Goal: Information Seeking & Learning: Learn about a topic

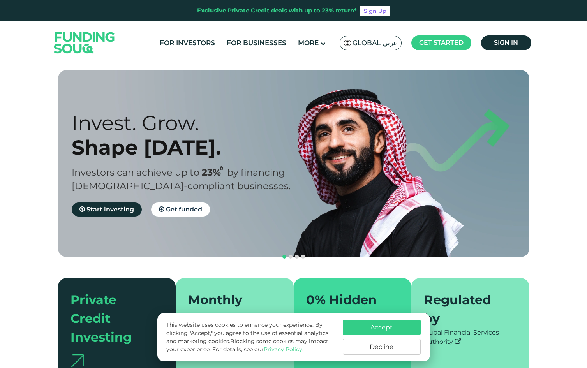
click at [372, 324] on button "Accept" at bounding box center [382, 327] width 78 height 15
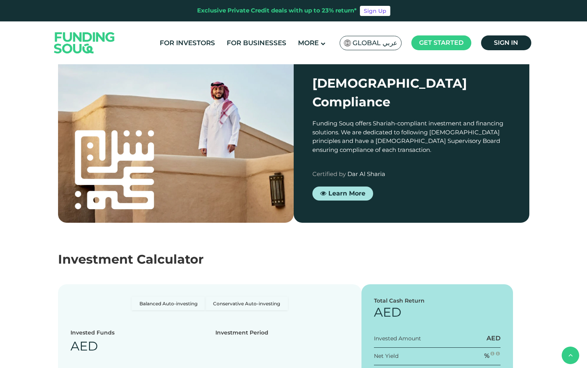
scroll to position [820, 0]
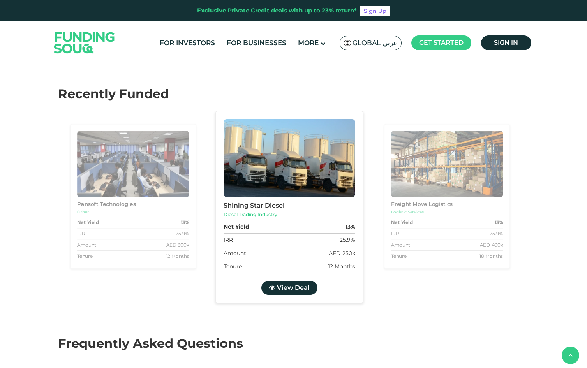
type tc-range-slider "4"
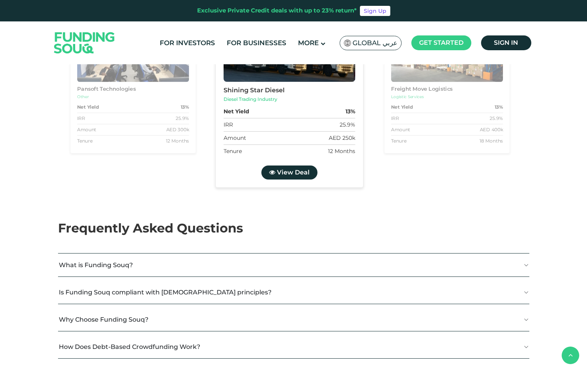
scroll to position [1304, 0]
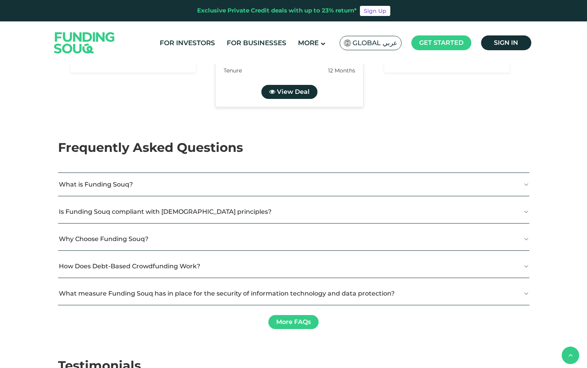
drag, startPoint x: 88, startPoint y: 213, endPoint x: 117, endPoint y: 213, distance: 28.8
drag, startPoint x: 117, startPoint y: 213, endPoint x: 148, endPoint y: 213, distance: 31.1
drag, startPoint x: 149, startPoint y: 214, endPoint x: 137, endPoint y: 214, distance: 12.5
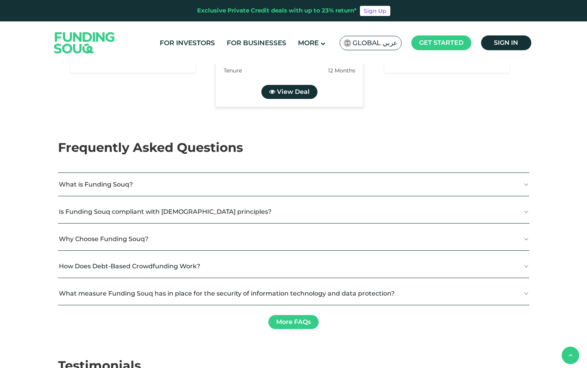
drag, startPoint x: 136, startPoint y: 214, endPoint x: 124, endPoint y: 214, distance: 11.7
type tc-range-slider "300000"
drag, startPoint x: 124, startPoint y: 214, endPoint x: 112, endPoint y: 215, distance: 11.7
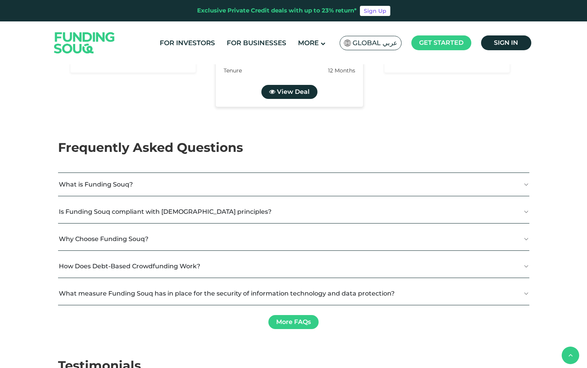
radio input "true"
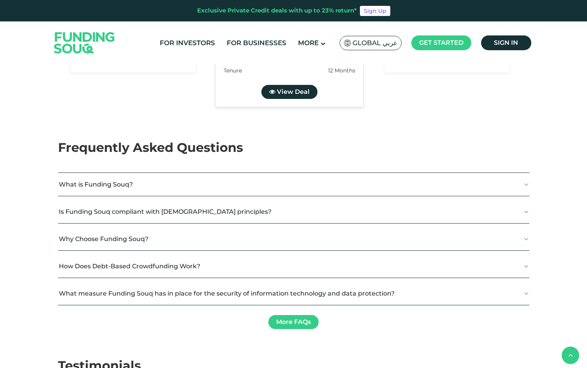
radio input "true"
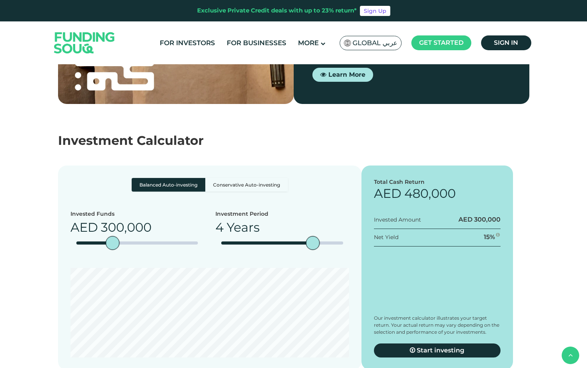
scroll to position [648, 0]
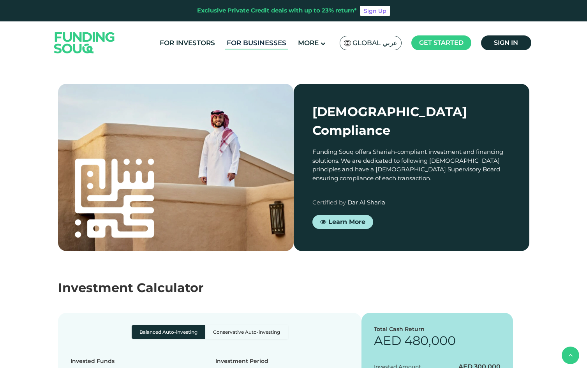
click at [246, 43] on link "For Businesses" at bounding box center [256, 43] width 63 height 13
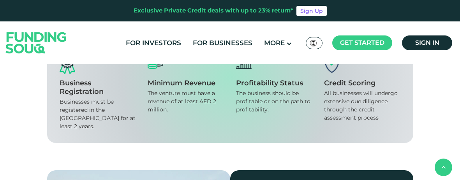
scroll to position [732, 0]
